Goal: Information Seeking & Learning: Learn about a topic

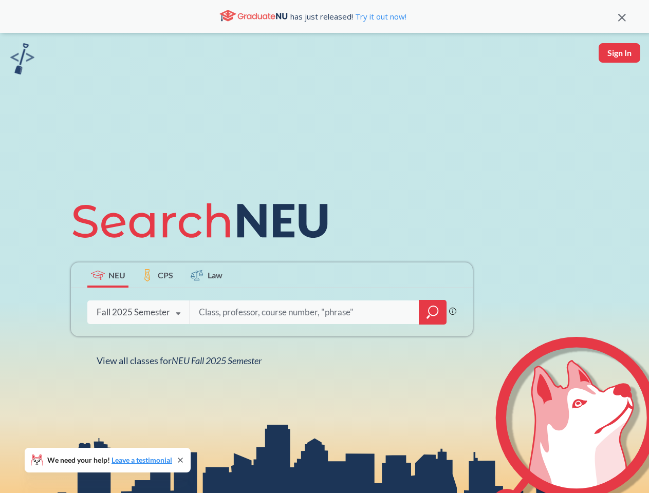
click at [324, 247] on icon at bounding box center [205, 221] width 268 height 58
click at [622, 16] on icon at bounding box center [622, 18] width 8 height 8
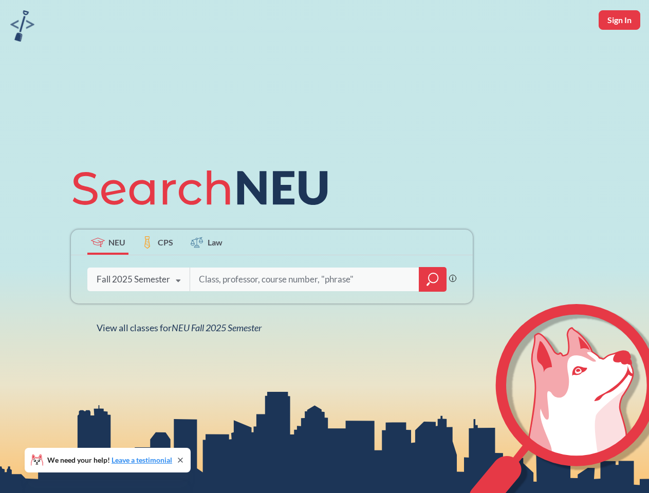
click at [619, 53] on div "NEU CPS Law Phrase search guarantees the exact search appears in the results. E…" at bounding box center [324, 246] width 649 height 493
click at [108, 275] on div "Fall 2025 Semester" at bounding box center [133, 279] width 73 height 11
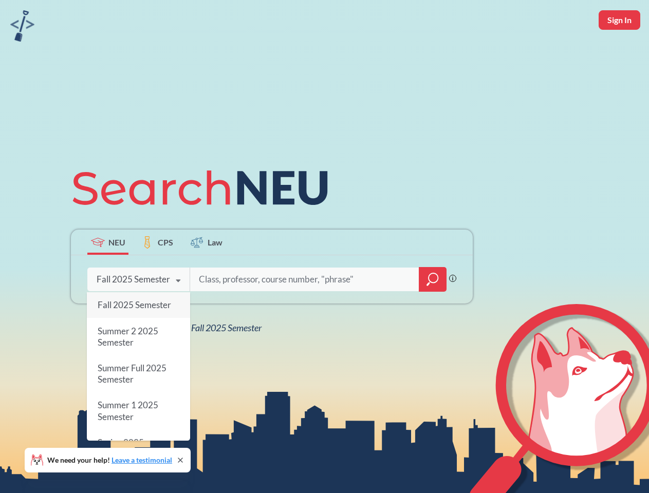
click at [157, 275] on div "Fall 2025 Semester" at bounding box center [133, 279] width 73 height 11
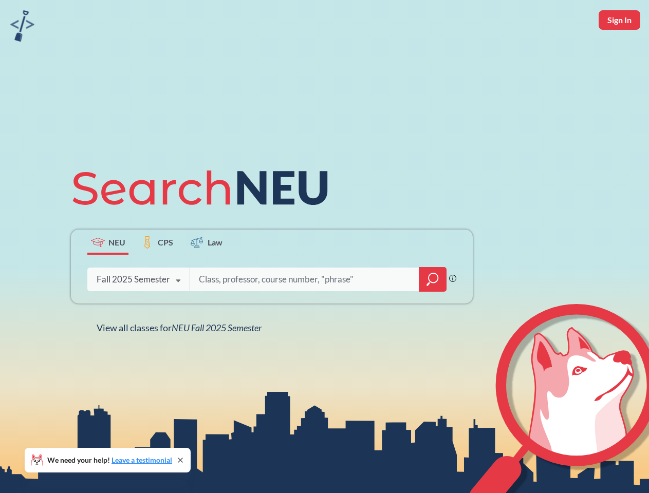
click at [206, 275] on input "search" at bounding box center [305, 280] width 214 height 22
click at [433, 312] on div "NEU CPS Law Phrase search guarantees the exact search appears in the results. E…" at bounding box center [272, 246] width 414 height 175
click at [138, 312] on div "NEU CPS Law Phrase search guarantees the exact search appears in the results. E…" at bounding box center [272, 246] width 414 height 175
click at [178, 314] on div "NEU CPS Law Phrase search guarantees the exact search appears in the results. E…" at bounding box center [272, 246] width 414 height 175
click at [181, 361] on div "NEU CPS Law Phrase search guarantees the exact search appears in the results. E…" at bounding box center [324, 246] width 649 height 493
